Goal: Task Accomplishment & Management: Complete application form

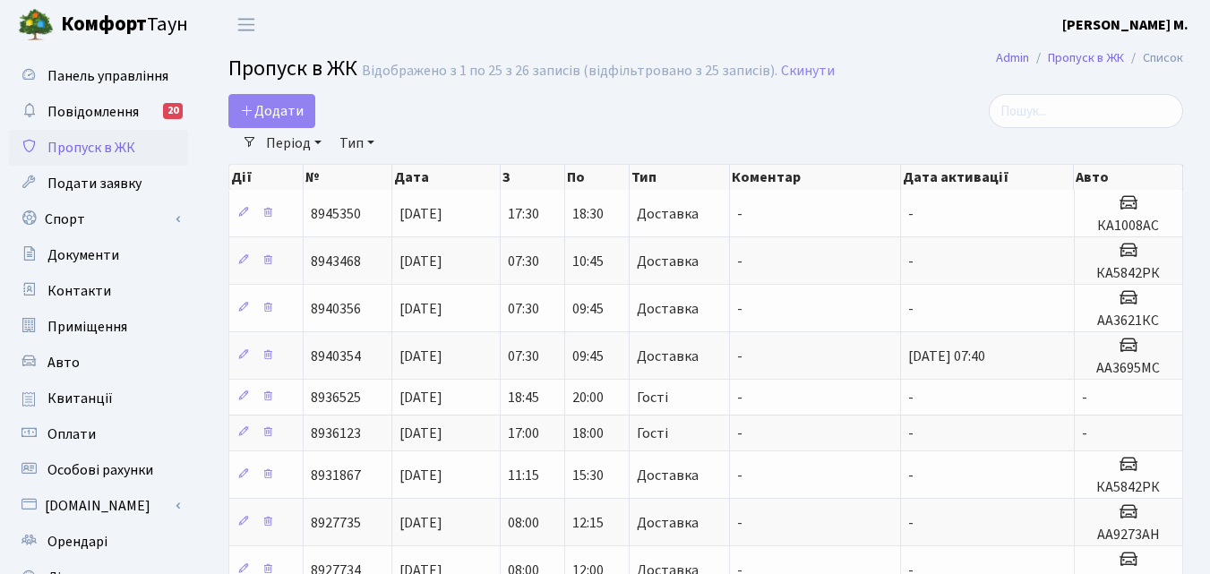
select select "25"
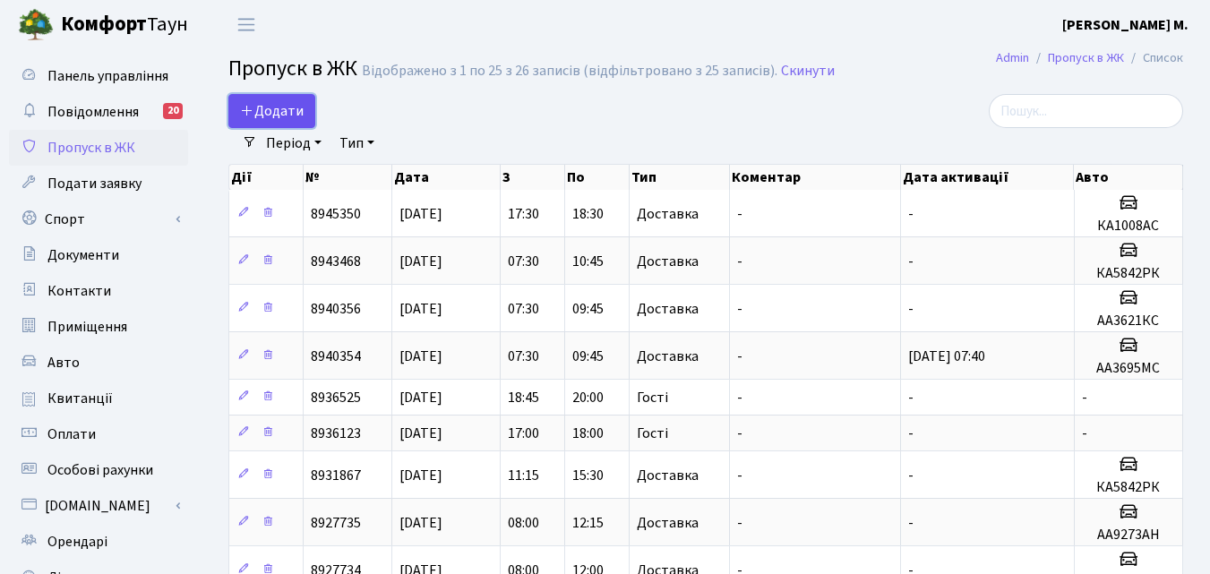
click at [262, 116] on span "Додати" at bounding box center [272, 111] width 64 height 20
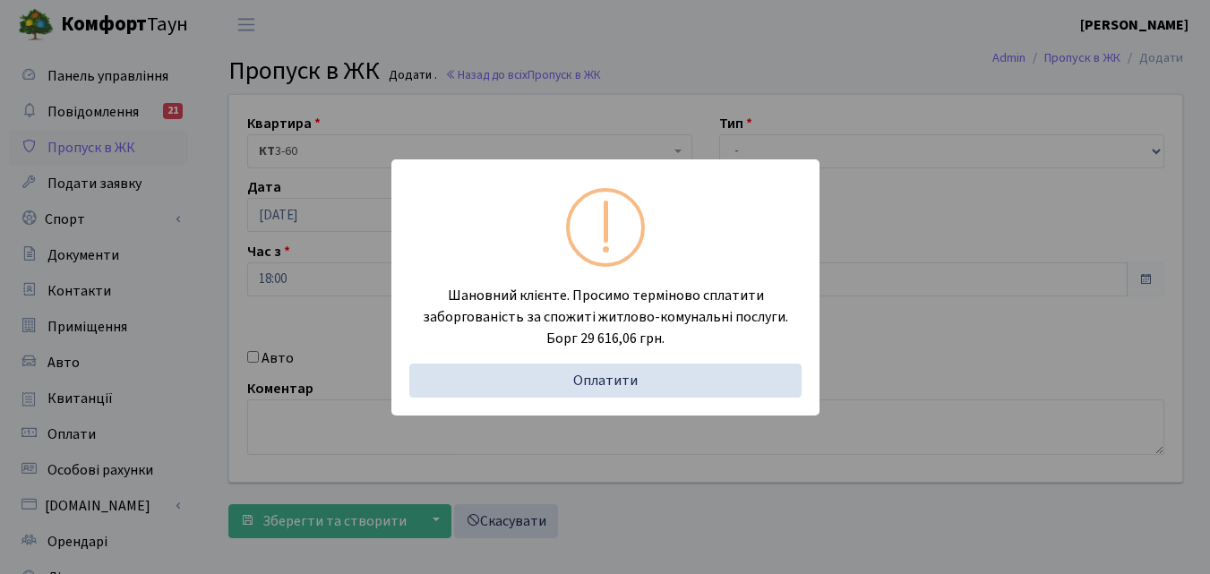
click at [194, 343] on div "Шановний клієнте. Просимо терміново сплатити заборгованість за спожиті житлово-…" at bounding box center [605, 287] width 1210 height 574
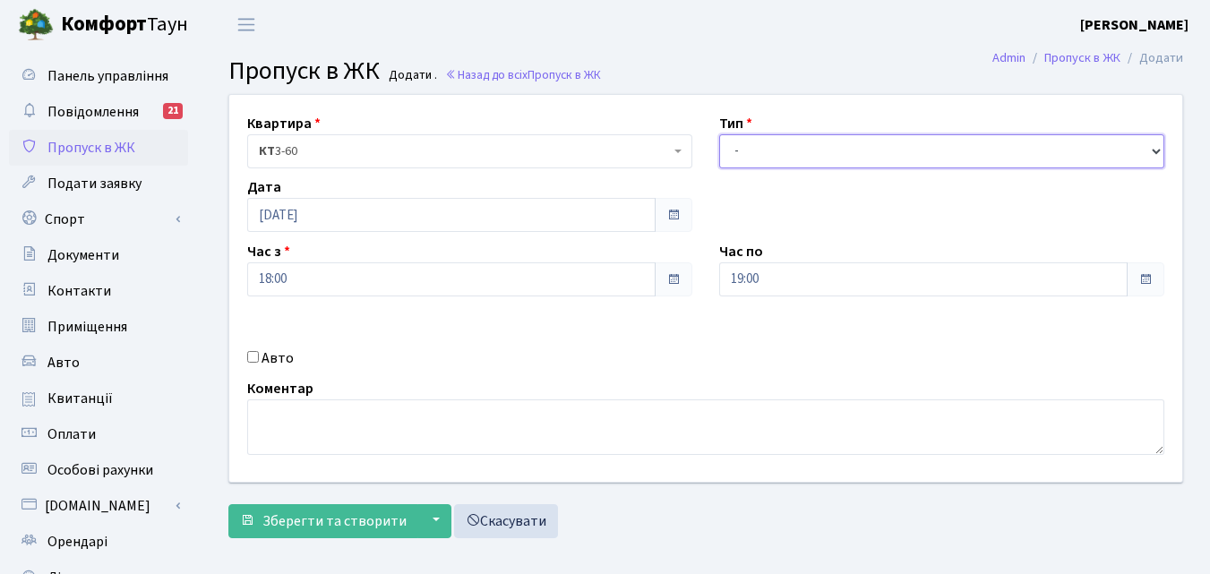
click at [892, 144] on select "- Доставка Таксі Гості Сервіс" at bounding box center [941, 151] width 445 height 34
select select "2"
click at [719, 134] on select "- Доставка Таксі Гості Сервіс" at bounding box center [941, 151] width 445 height 34
click at [257, 357] on input "Авто" at bounding box center [253, 357] width 12 height 12
checkbox input "true"
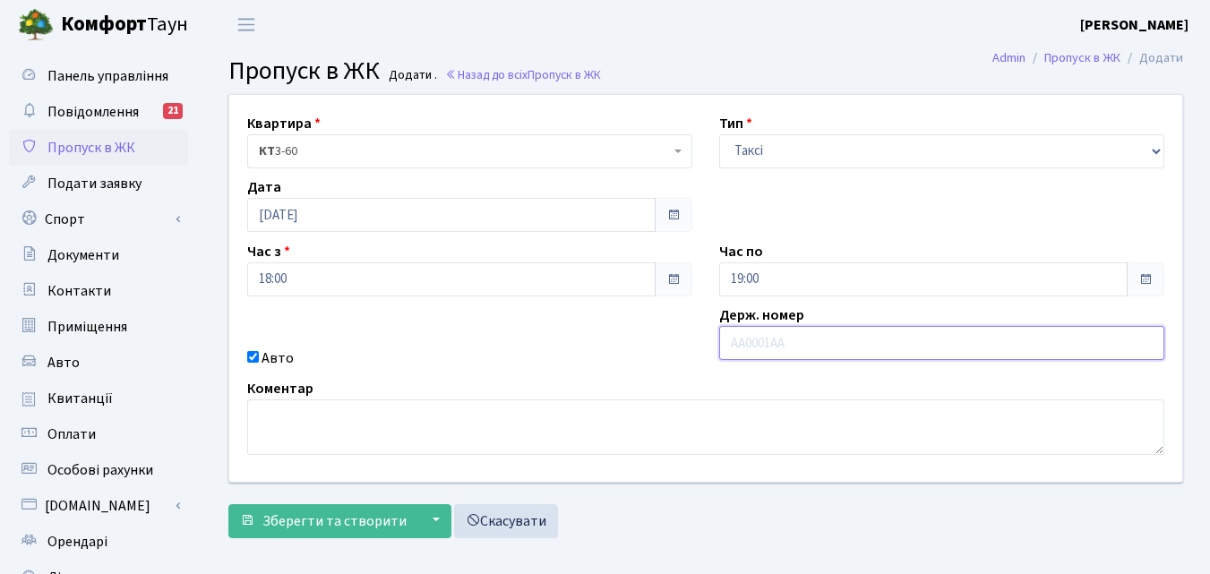
paste input "АА9413МО"
drag, startPoint x: 862, startPoint y: 345, endPoint x: 758, endPoint y: 400, distance: 117.8
click at [801, 389] on div "Квартира <b>КТ</b>&nbsp;&nbsp;&nbsp;&nbsp;3-60 КТ 3-60 Тип - Доставка Таксі Гос…" at bounding box center [706, 288] width 980 height 387
type input "АА9413МО"
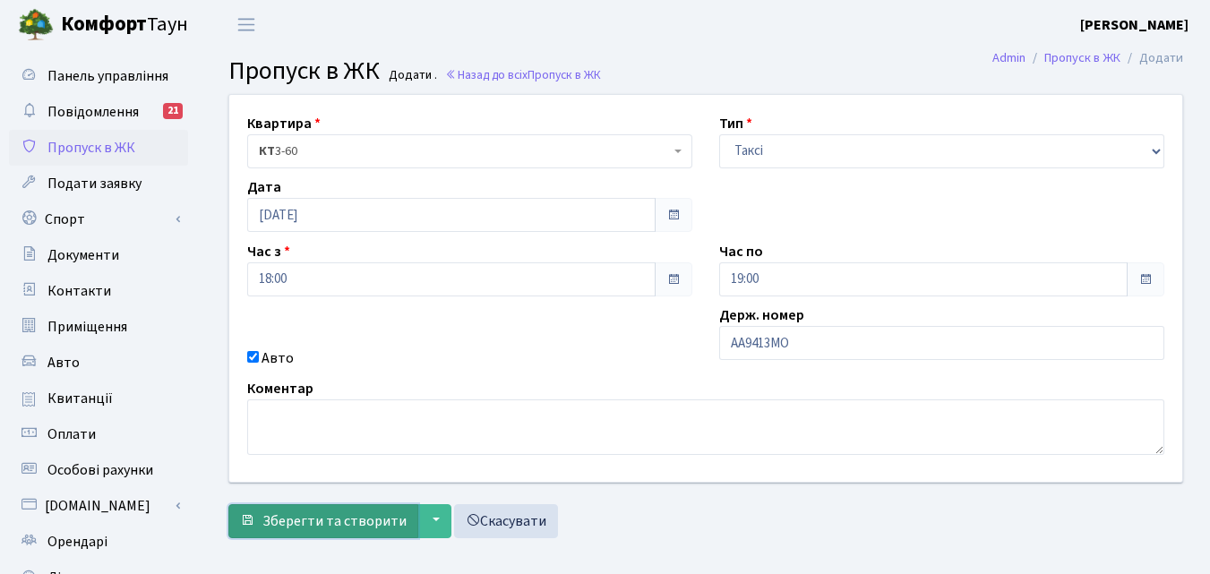
click at [340, 516] on span "Зберегти та створити" at bounding box center [334, 522] width 144 height 20
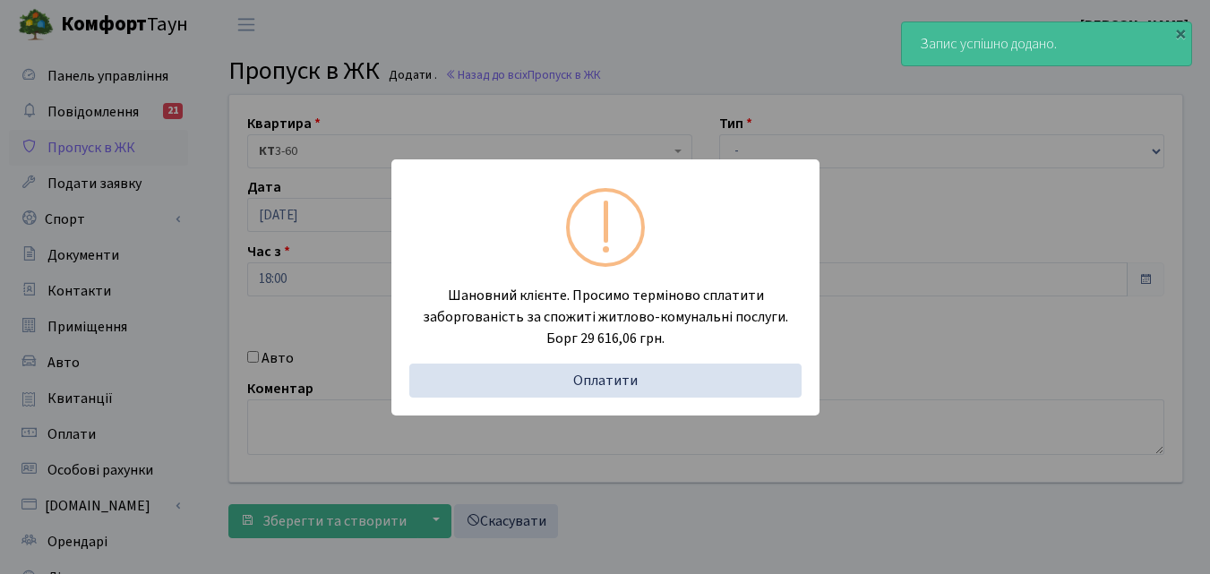
click at [176, 426] on div "Шановний клієнте. Просимо терміново сплатити заборгованість за спожиті житлово-…" at bounding box center [605, 287] width 1210 height 574
